Goal: Use online tool/utility: Utilize a website feature to perform a specific function

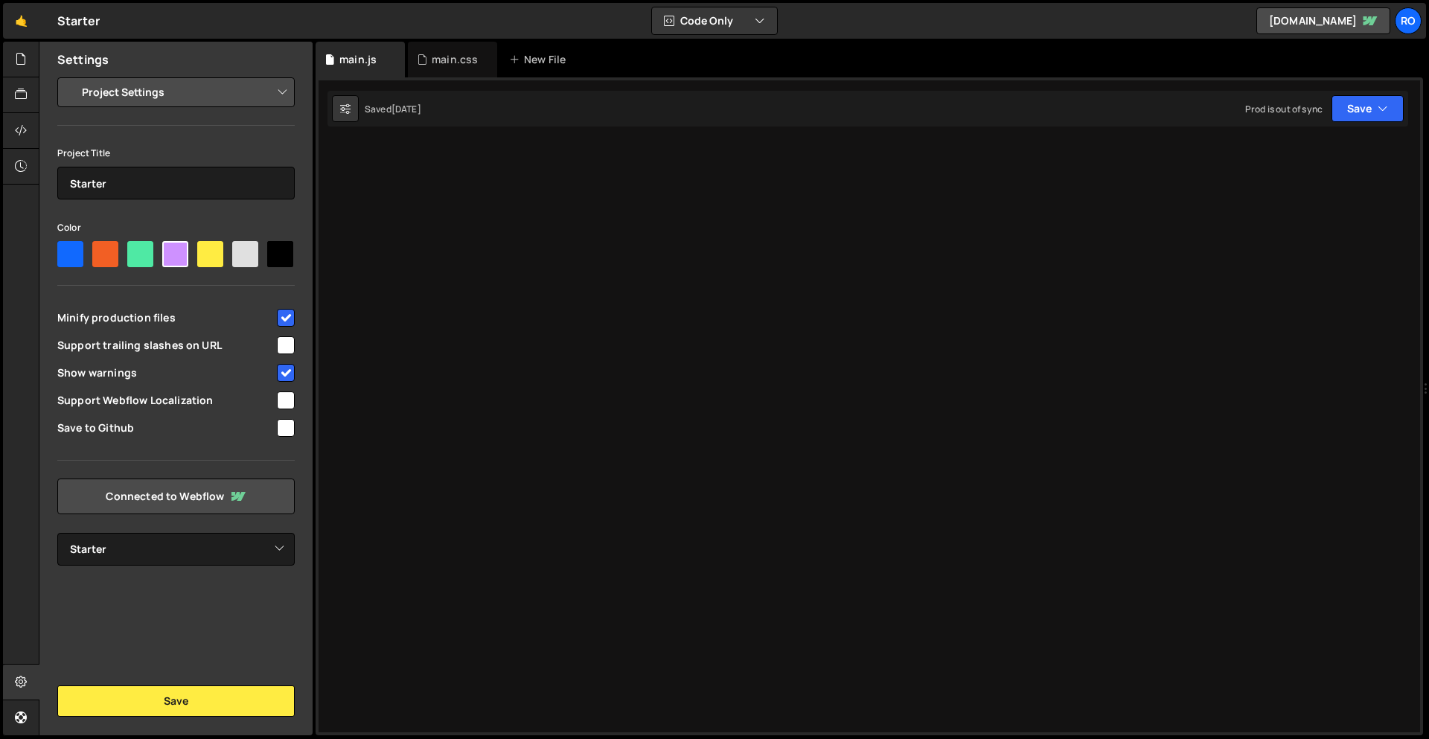
select select "68b3c35e51d51ac2a714fe96"
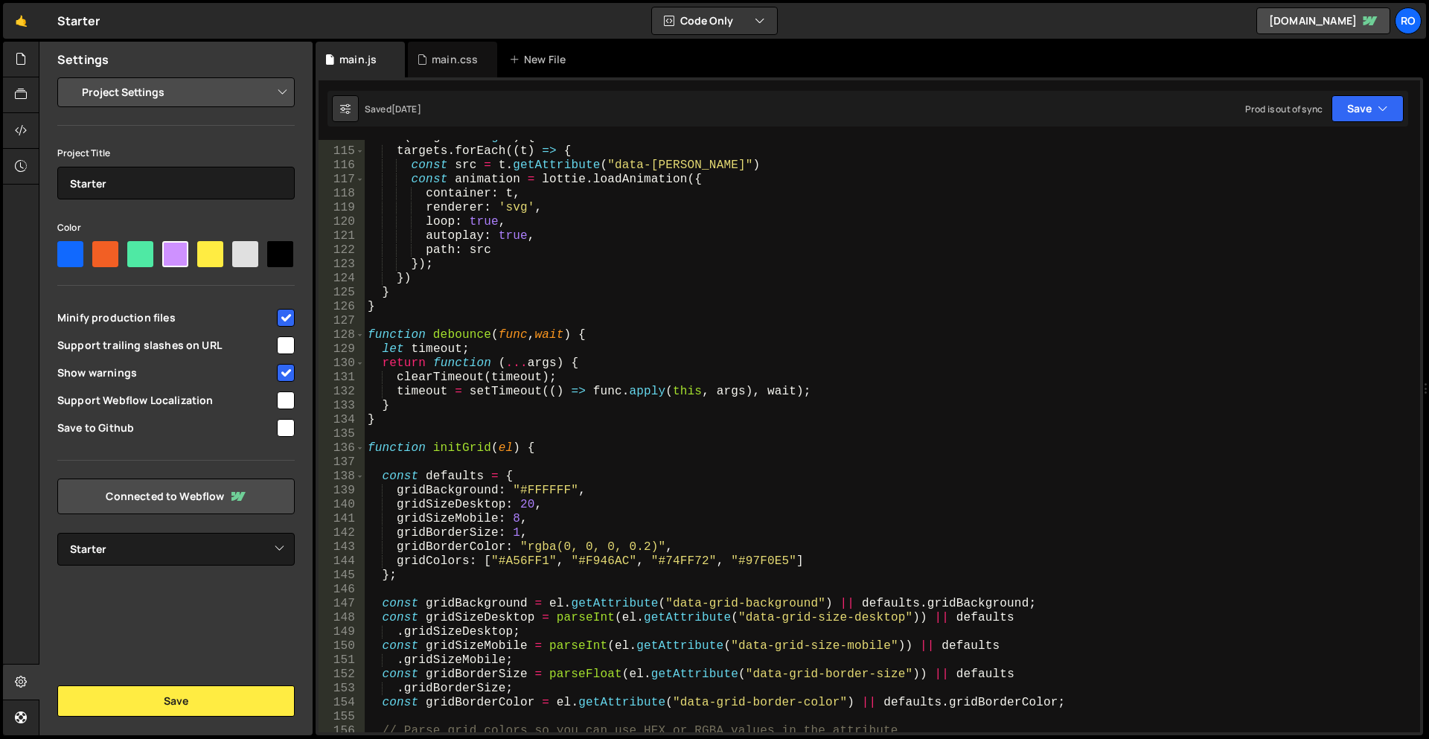
scroll to position [1696, 0]
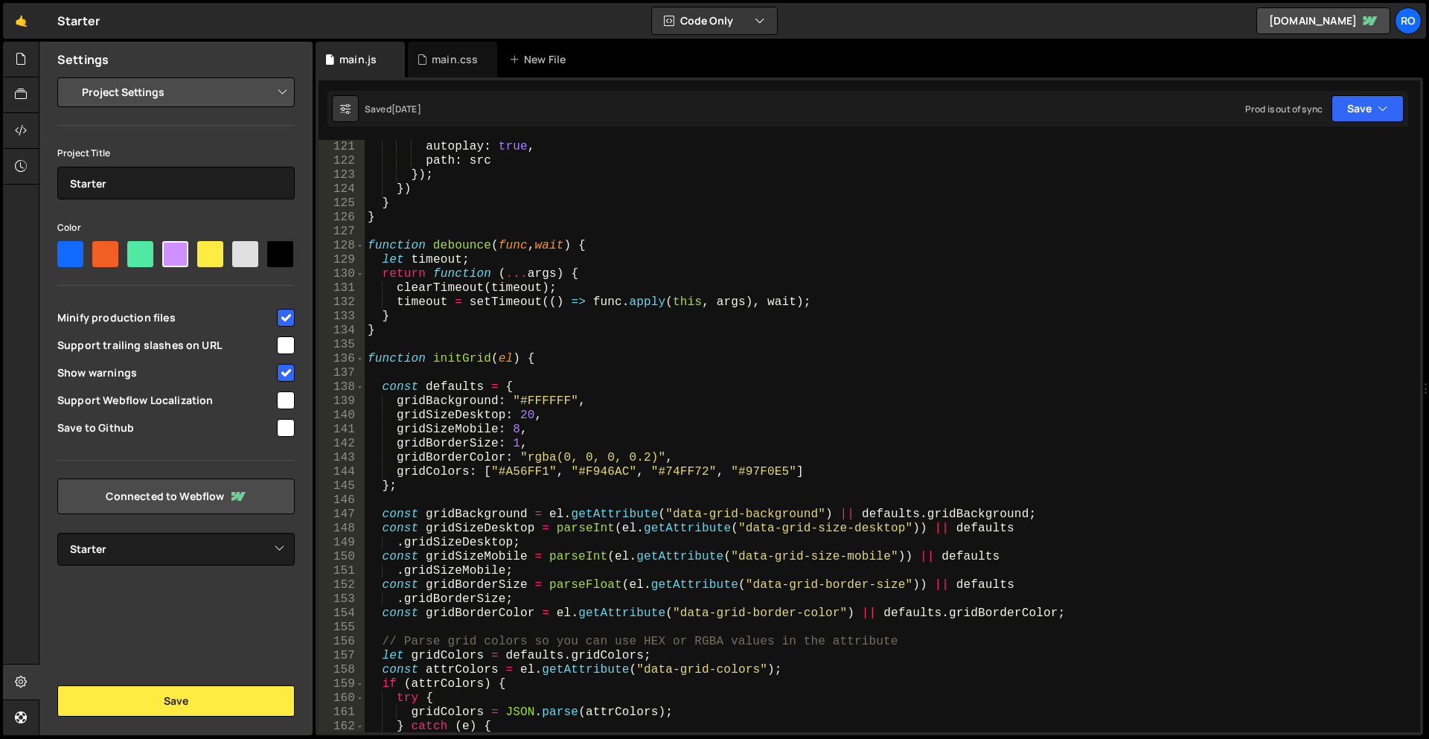
click at [461, 366] on div "autoplay : true , path : src }) ; }) } } function debounce ( func , wait ) { le…" at bounding box center [889, 450] width 1049 height 621
click at [464, 361] on div "autoplay : true , path : src }) ; }) } } function debounce ( func , wait ) { le…" at bounding box center [889, 450] width 1049 height 621
type textarea "function initGrid(el) {"
click at [464, 361] on div "autoplay : true , path : src }) ; }) } } function debounce ( func , wait ) { le…" at bounding box center [889, 450] width 1049 height 621
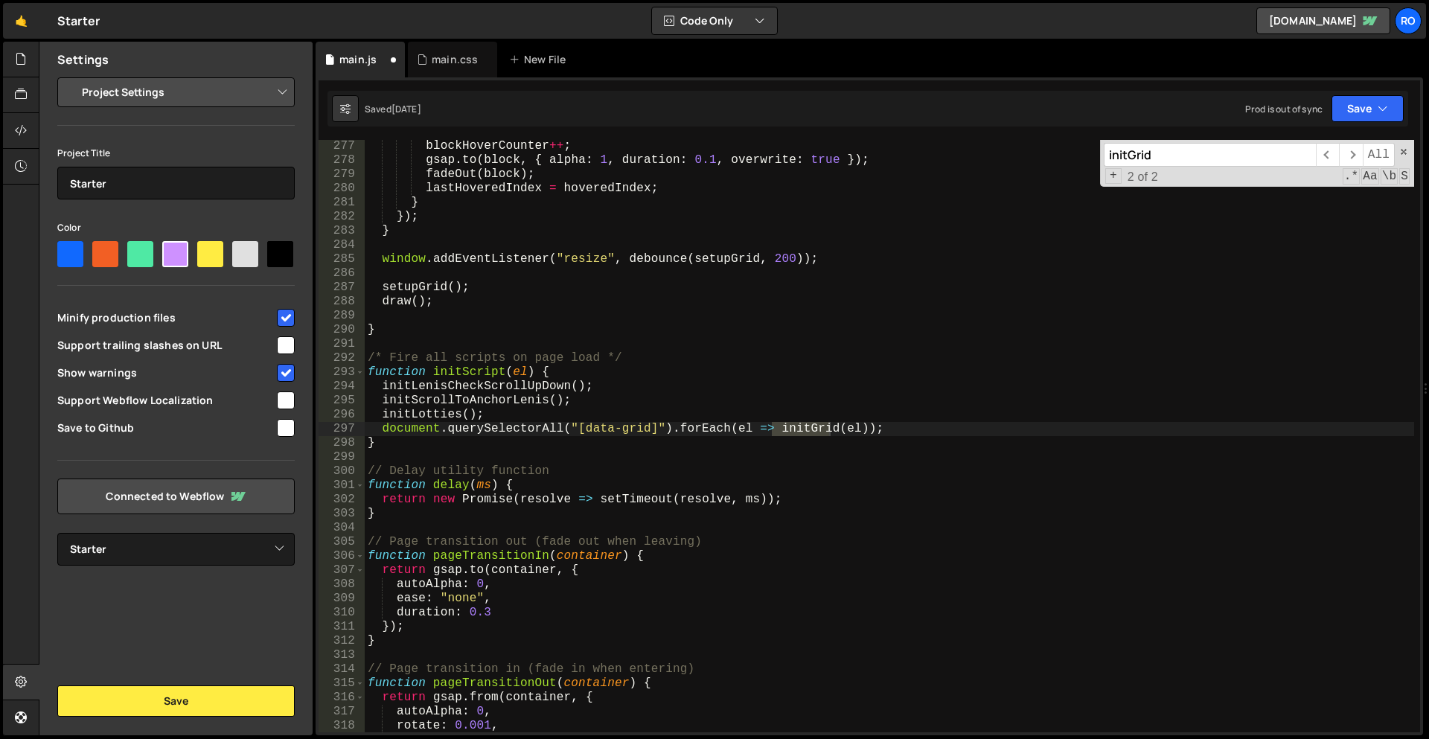
scroll to position [3903, 0]
type input "initGrid"
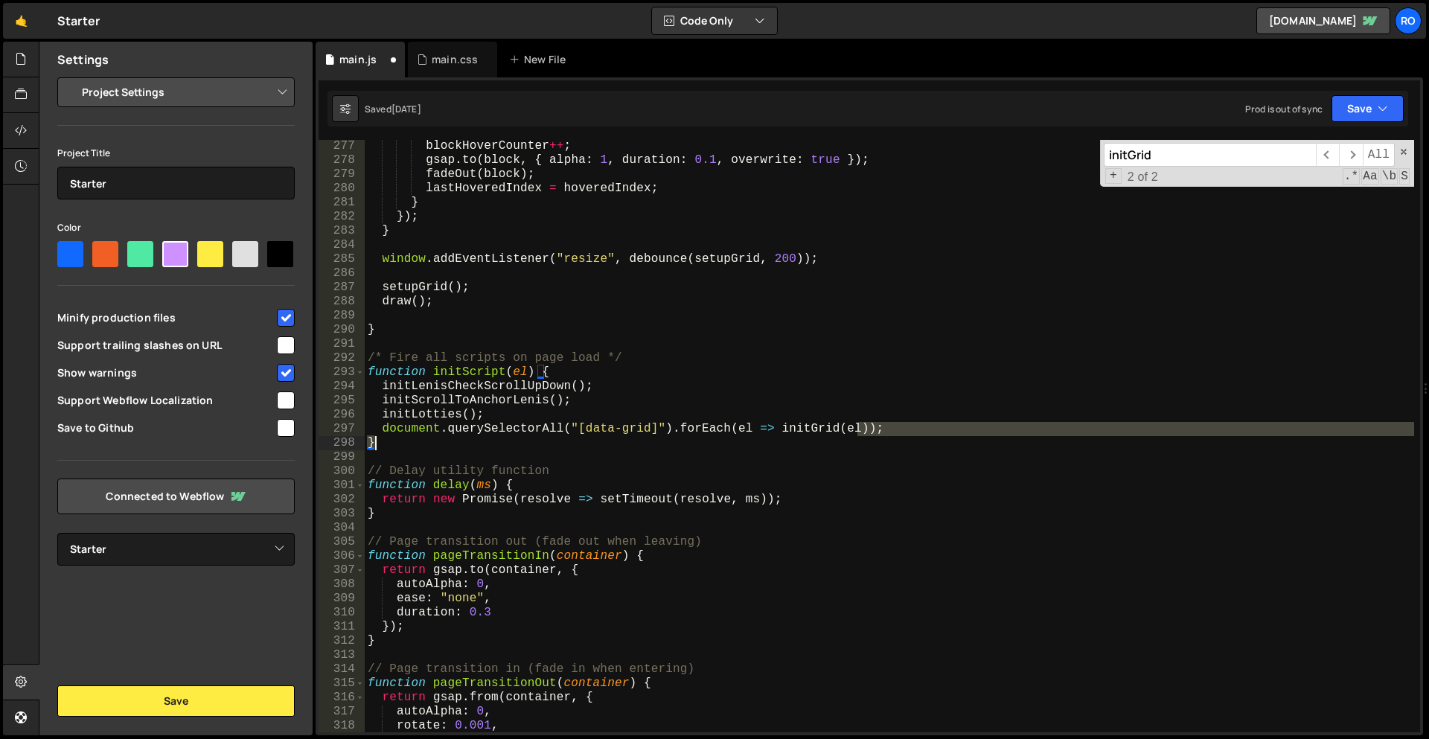
drag, startPoint x: 856, startPoint y: 425, endPoint x: 671, endPoint y: 438, distance: 185.7
click at [586, 447] on div "blockHoverCounter ++ ; gsap . to ( block , { alpha : 1 , duration : 0.1 , overw…" at bounding box center [889, 449] width 1049 height 621
click at [867, 428] on div "blockHoverCounter ++ ; gsap . to ( block , { alpha : 1 , duration : 0.1 , overw…" at bounding box center [889, 436] width 1049 height 592
type textarea "document.querySelectorAll("[data-grid]").forEach(el => initGrid(el));"
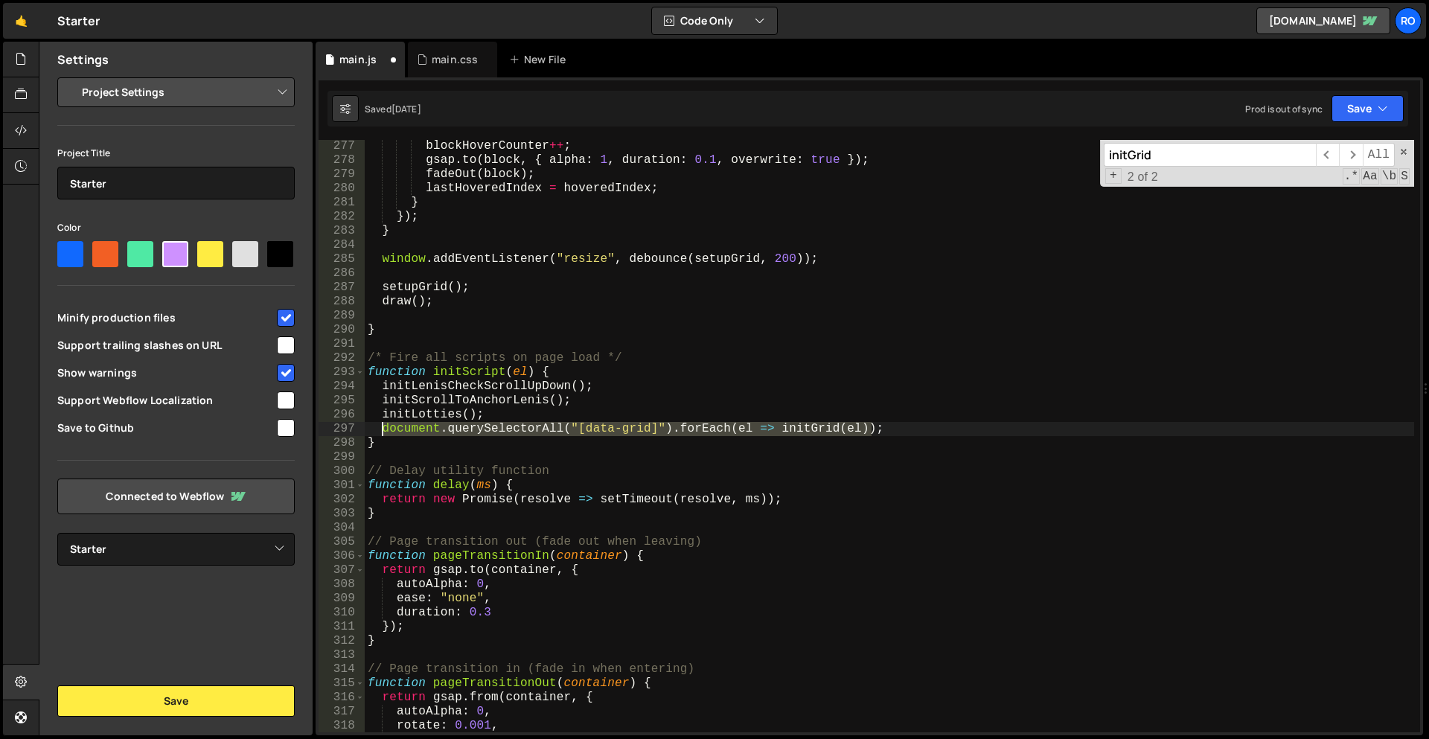
drag, startPoint x: 886, startPoint y: 426, endPoint x: 382, endPoint y: 430, distance: 504.5
click at [382, 430] on div "blockHoverCounter ++ ; gsap . to ( block , { alpha : 1 , duration : 0.1 , overw…" at bounding box center [889, 449] width 1049 height 621
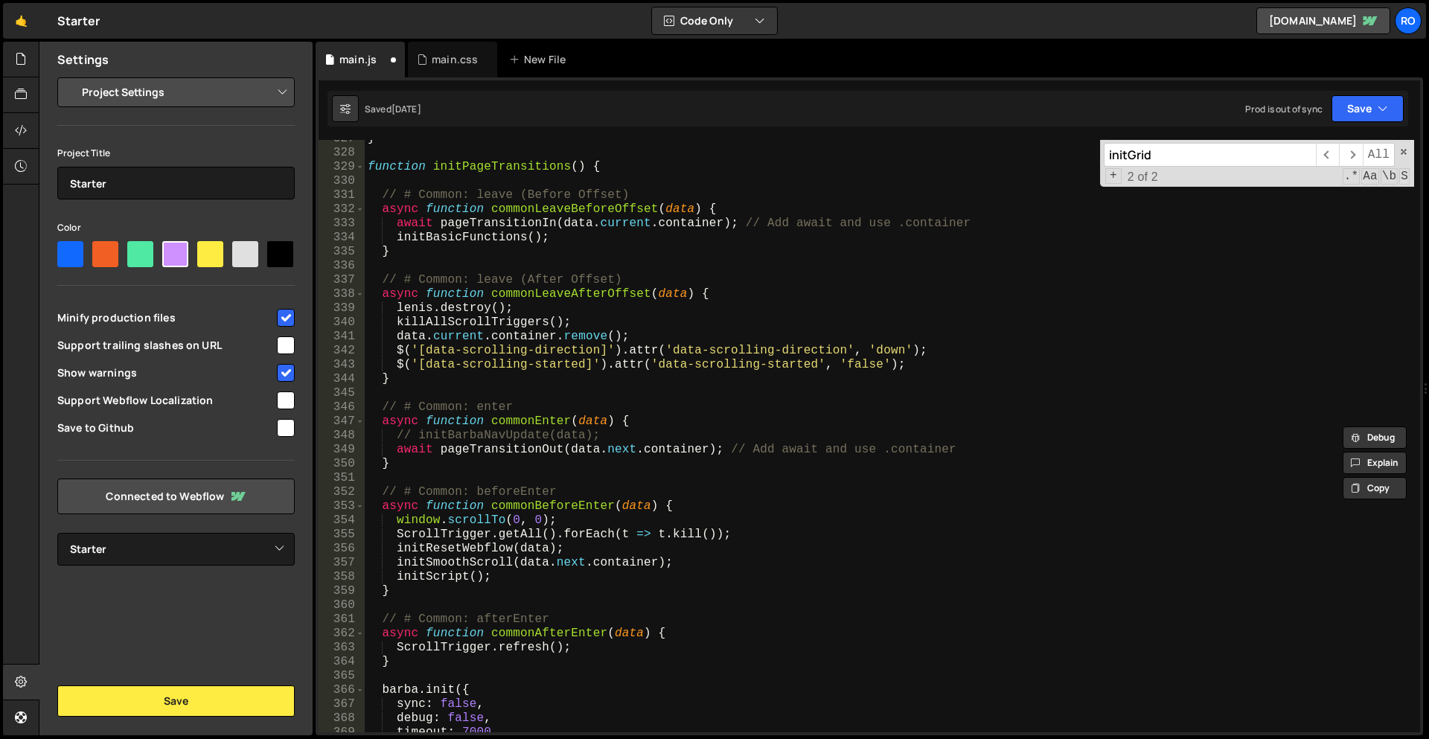
scroll to position [4795, 0]
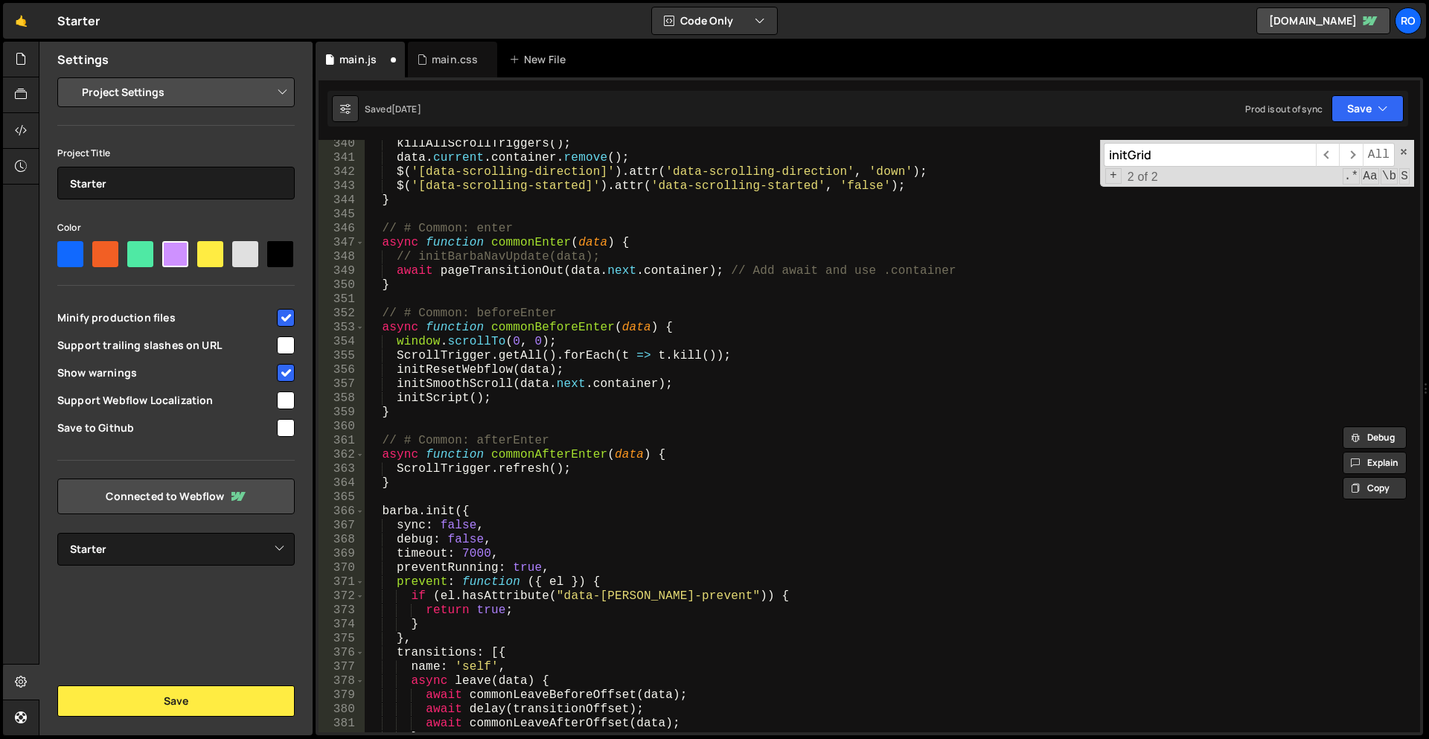
click at [967, 303] on div "killAllScrollTriggers ( ) ; data . current . container . remove ( ) ; $ ( '[dat…" at bounding box center [889, 447] width 1049 height 621
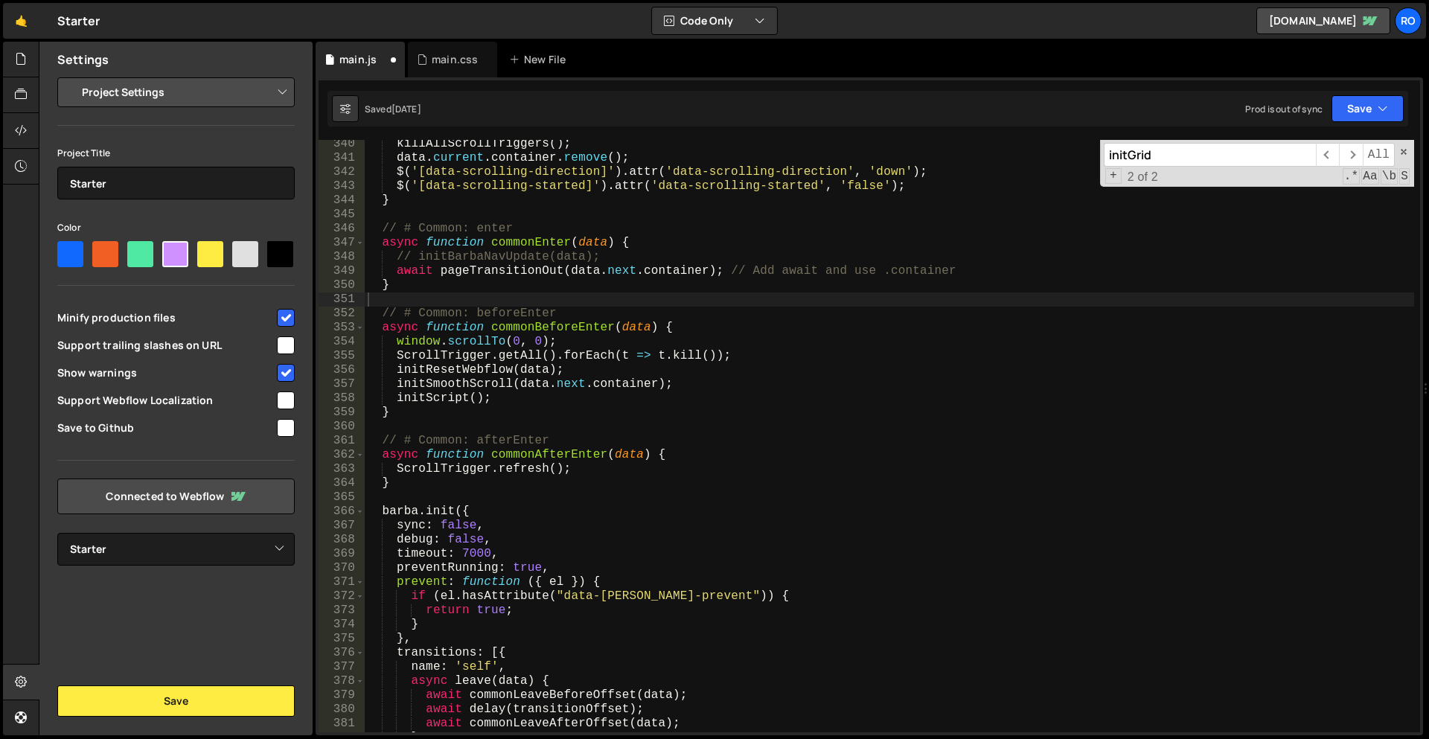
paste input "debounce"
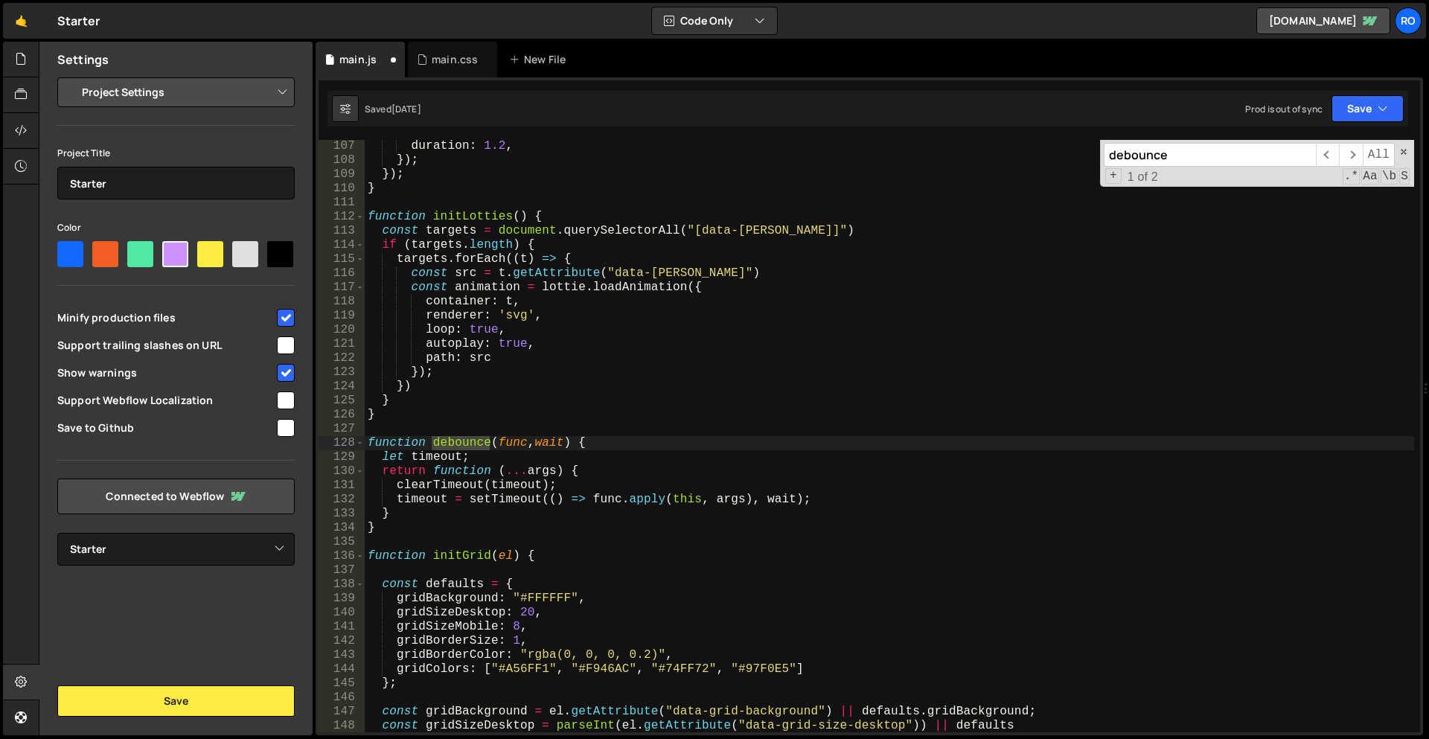
scroll to position [1499, 0]
type input "debounce"
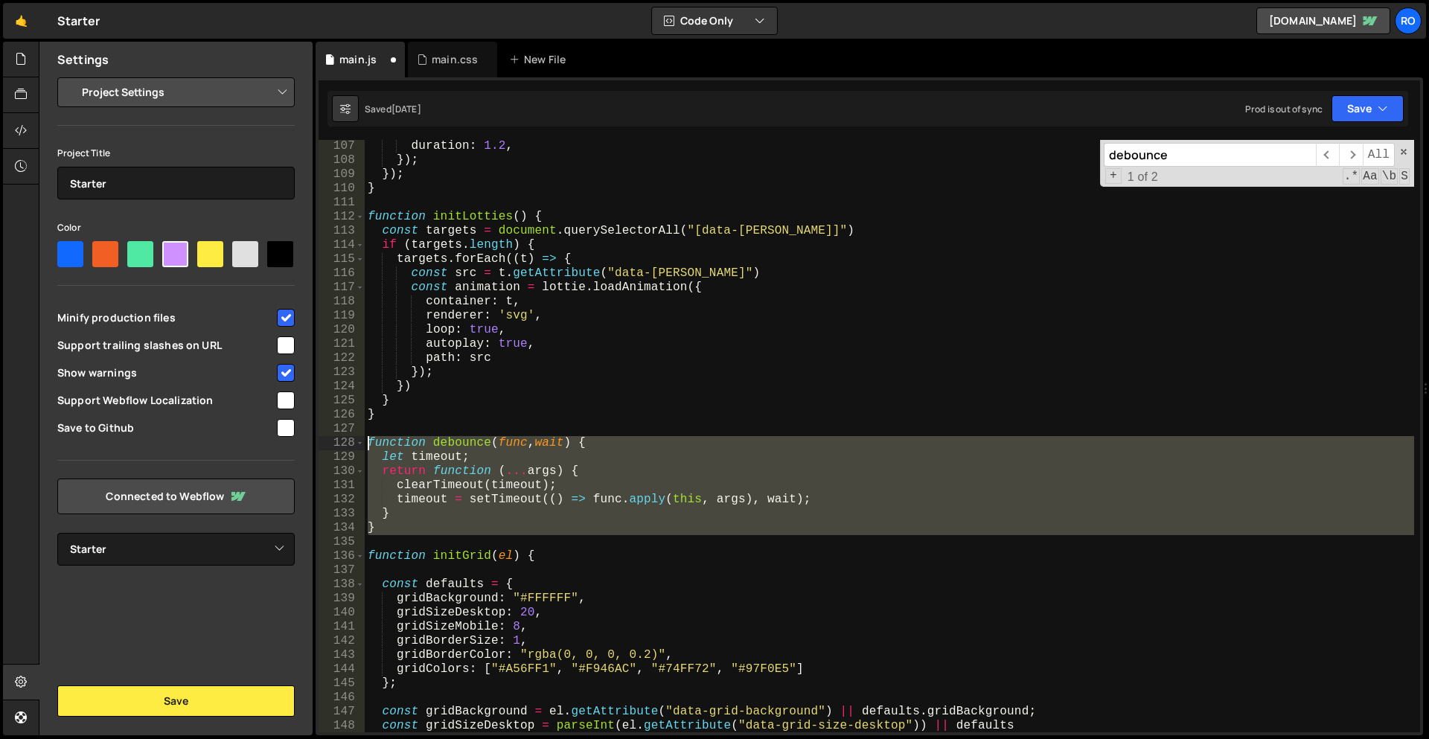
drag, startPoint x: 393, startPoint y: 544, endPoint x: 333, endPoint y: 443, distance: 117.1
click at [333, 443] on div "107 108 109 110 111 112 113 114 115 116 117 118 119 120 121 122 123 124 125 126…" at bounding box center [868, 436] width 1101 height 592
type textarea "function debounce(func, wait) { let timeout;"
